Goal: Navigation & Orientation: Understand site structure

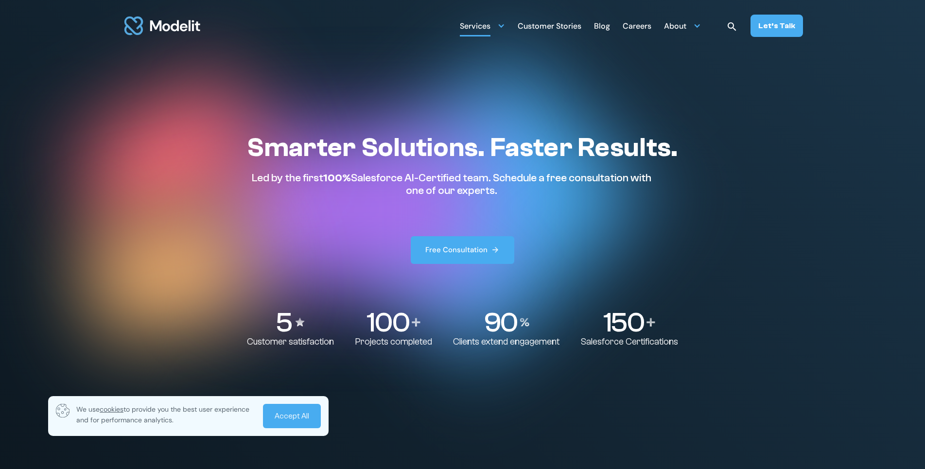
click at [505, 26] on div at bounding box center [502, 26] width 8 height 8
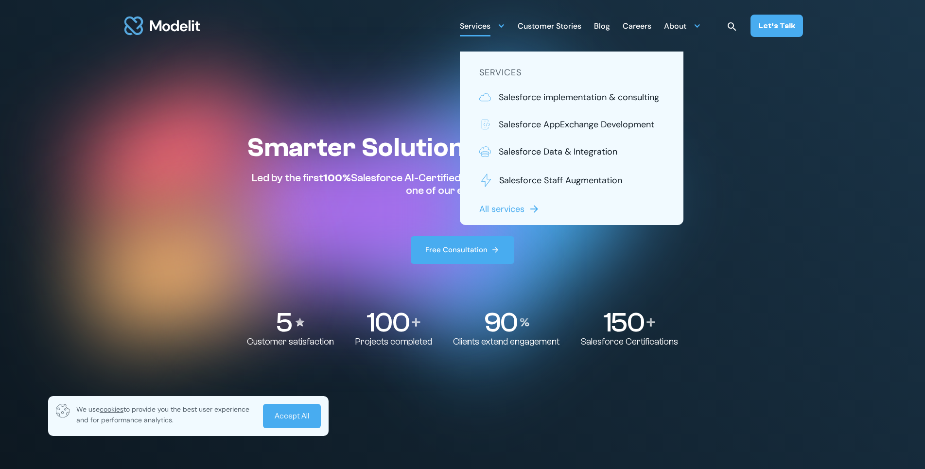
click at [610, 27] on div "Blog" at bounding box center [602, 27] width 16 height 19
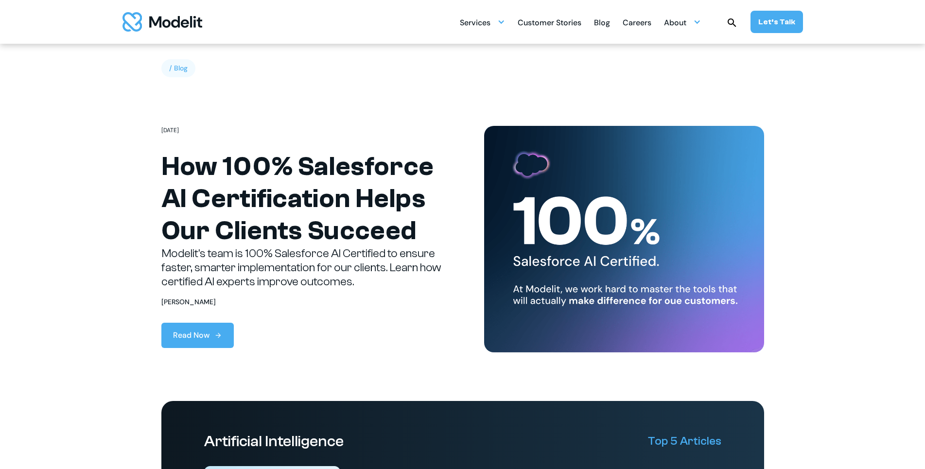
click at [632, 25] on div "Careers" at bounding box center [637, 23] width 29 height 19
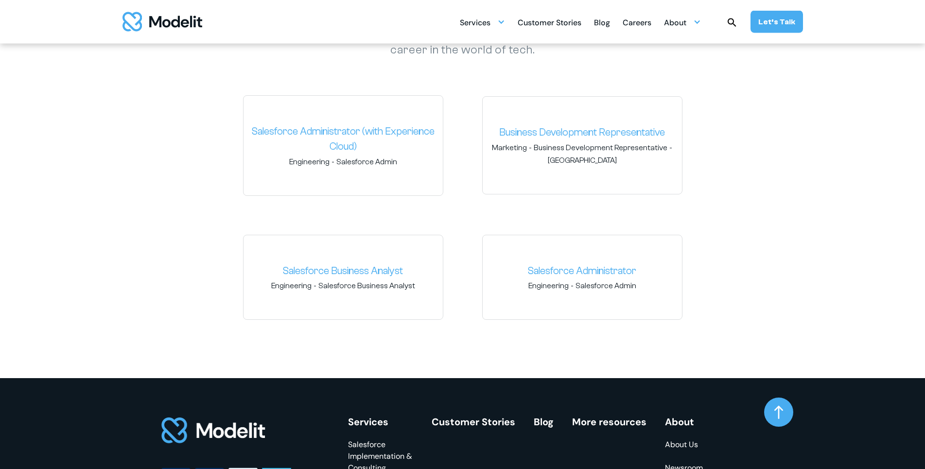
scroll to position [1444, 0]
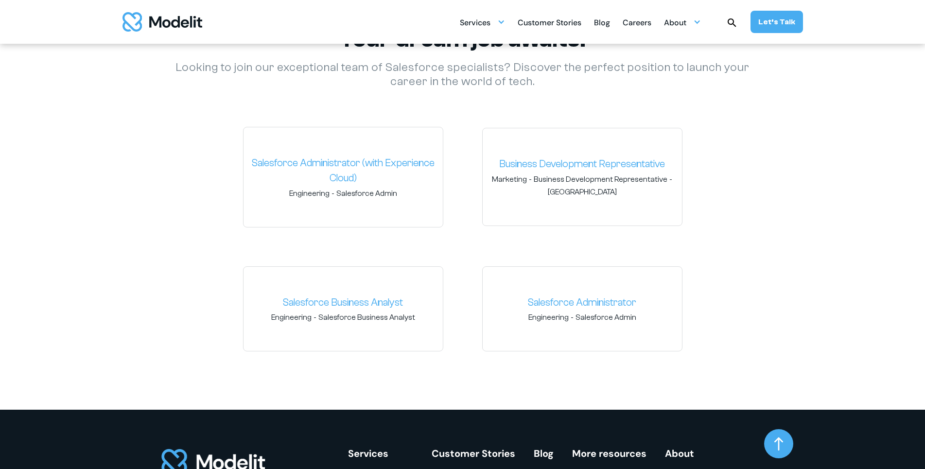
click at [644, 33] on div "Services SERVICES Salesforce implementation & consulting Salesforce AppExchange…" at bounding box center [463, 22] width 778 height 44
click at [679, 27] on div "About" at bounding box center [675, 23] width 22 height 19
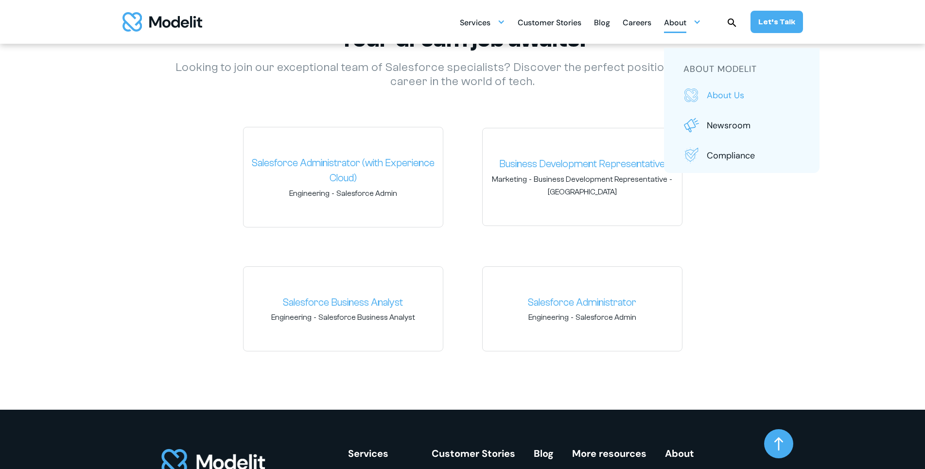
click at [737, 96] on p "About us" at bounding box center [753, 95] width 93 height 13
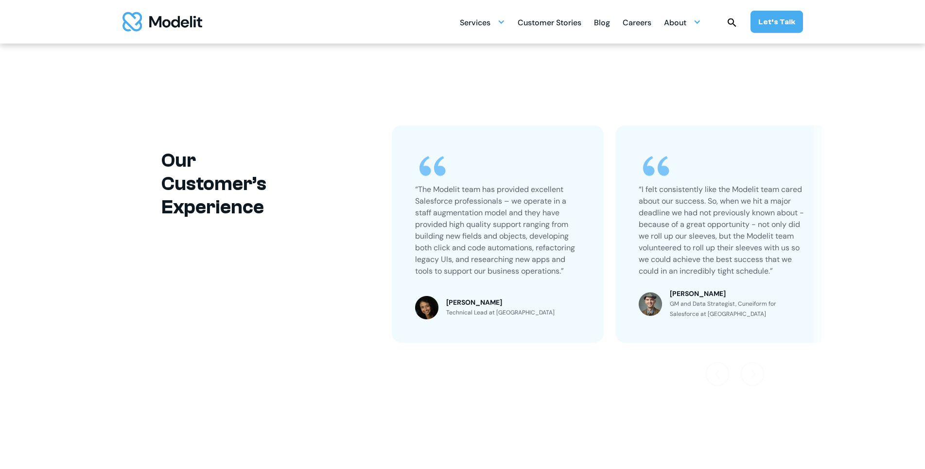
scroll to position [2083, 0]
